Goal: Task Accomplishment & Management: Manage account settings

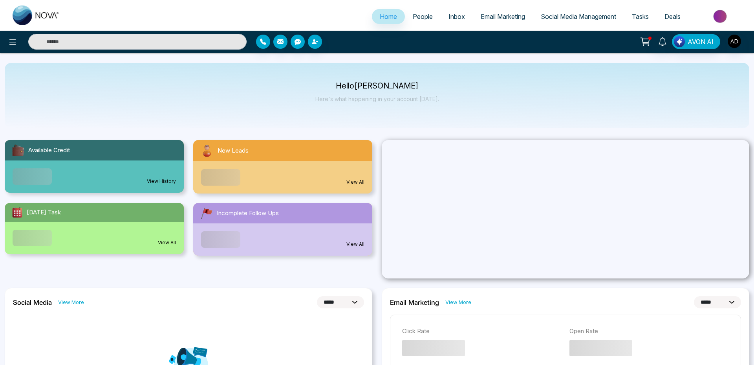
select select "*"
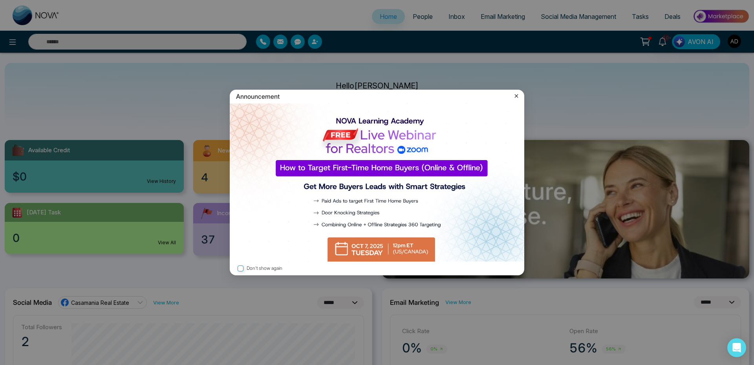
click at [515, 94] on icon at bounding box center [517, 96] width 8 height 8
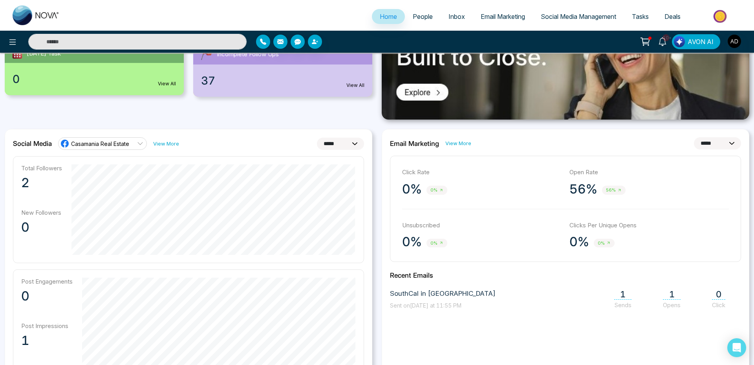
scroll to position [161, 0]
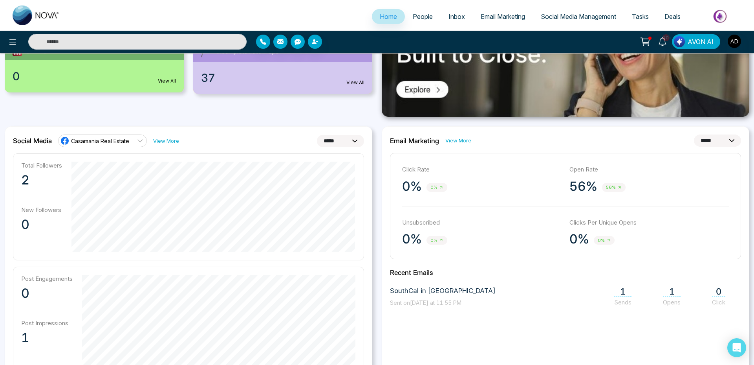
click at [716, 139] on select "**********" at bounding box center [717, 140] width 47 height 12
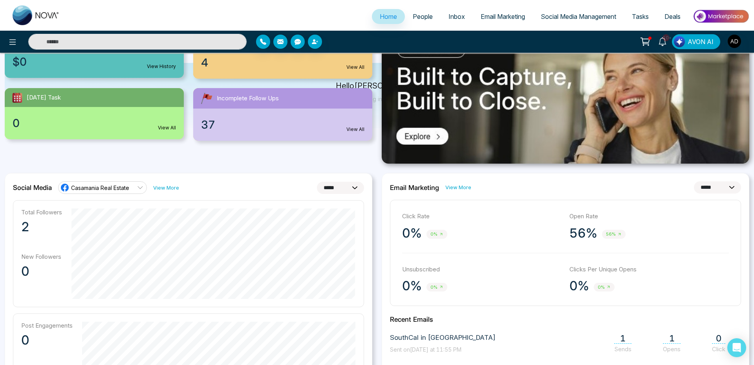
scroll to position [0, 0]
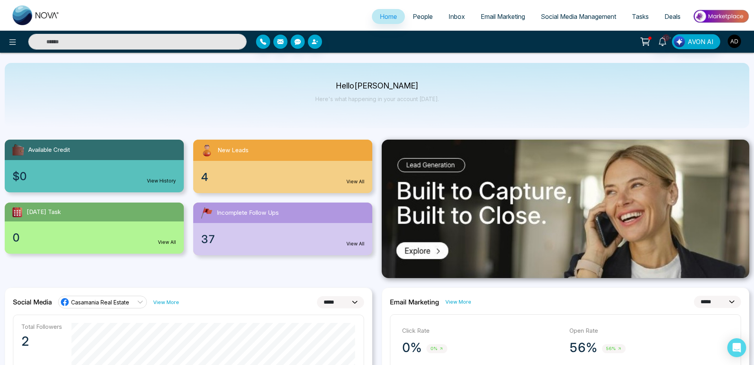
click at [741, 39] on button "button" at bounding box center [735, 41] width 14 height 14
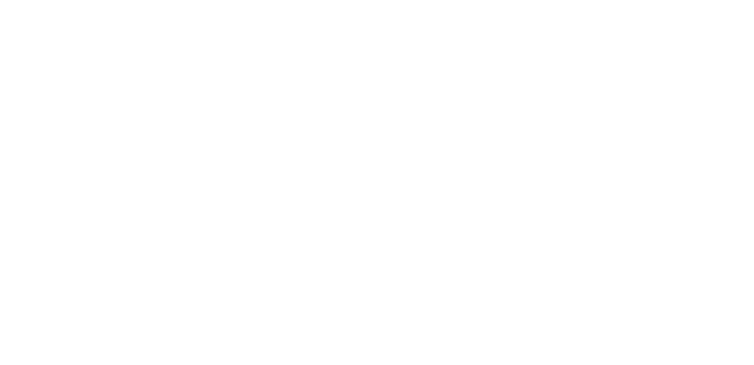
select select "*"
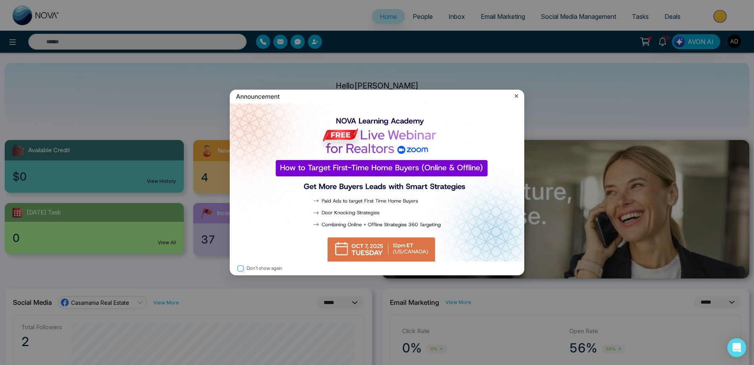
click at [516, 94] on icon at bounding box center [517, 96] width 8 height 8
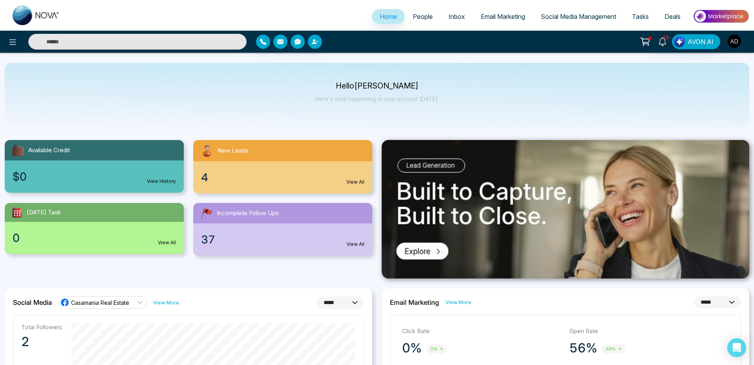
click at [734, 45] on img "button" at bounding box center [734, 41] width 13 height 13
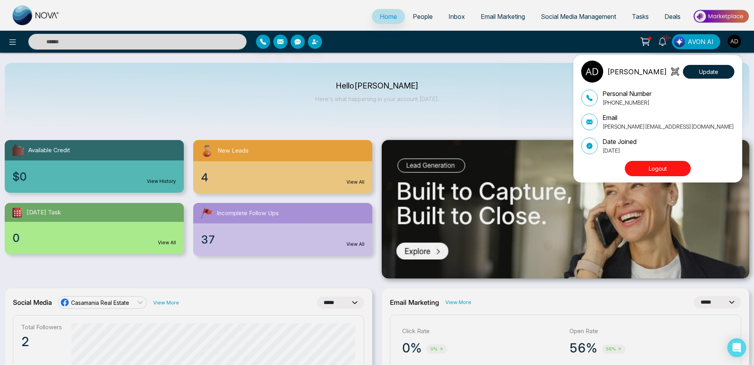
click at [645, 170] on button "Logout" at bounding box center [658, 168] width 66 height 15
